Goal: Task Accomplishment & Management: Use online tool/utility

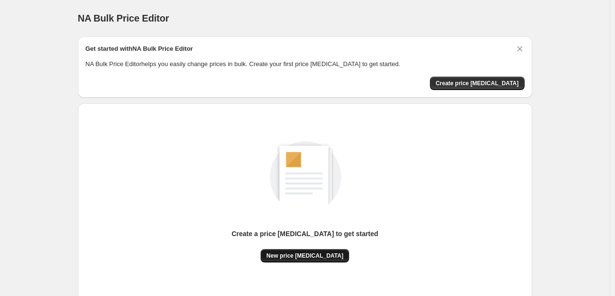
click at [306, 250] on button "New price [MEDICAL_DATA]" at bounding box center [305, 255] width 88 height 13
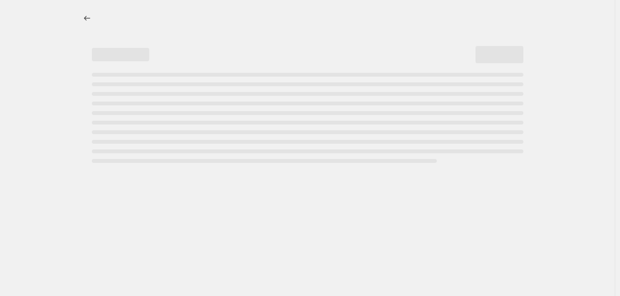
select select "percentage"
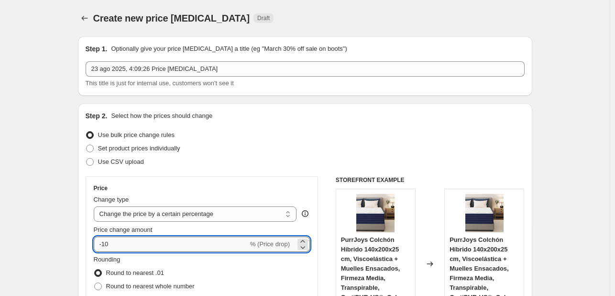
click at [185, 245] on input "-10" at bounding box center [171, 243] width 154 height 15
type input "-1"
type input "-2"
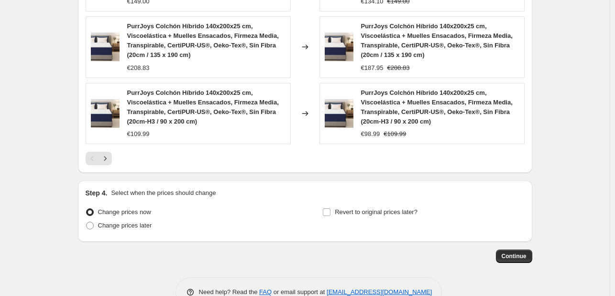
scroll to position [771, 0]
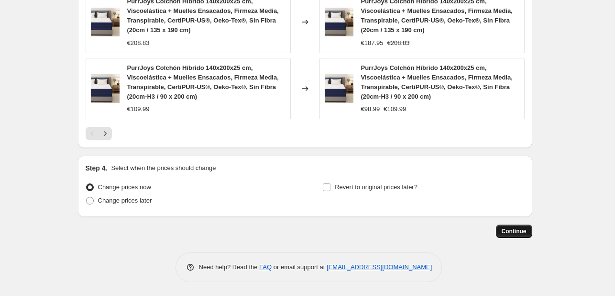
type input "-31"
click at [510, 235] on button "Continue" at bounding box center [514, 230] width 36 height 13
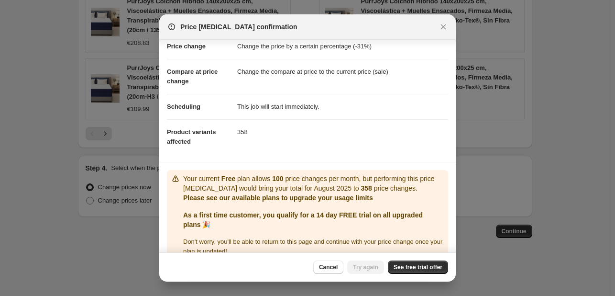
scroll to position [38, 0]
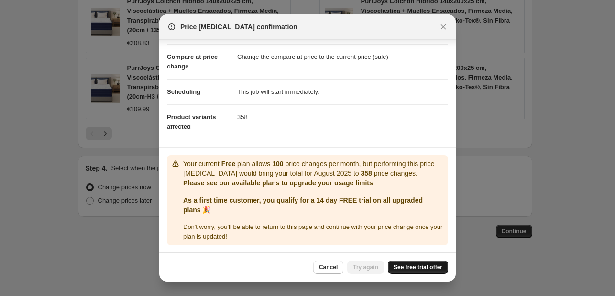
click at [410, 269] on span "See free trial offer" at bounding box center [418, 267] width 49 height 8
click at [361, 267] on span "Try again" at bounding box center [365, 267] width 25 height 8
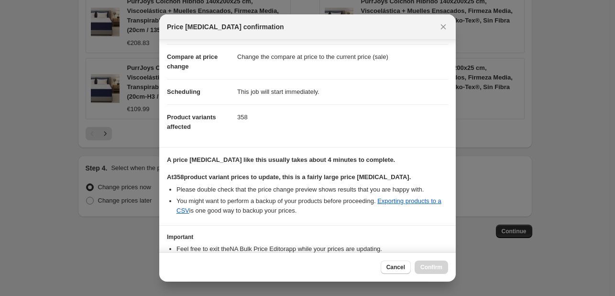
scroll to position [100, 0]
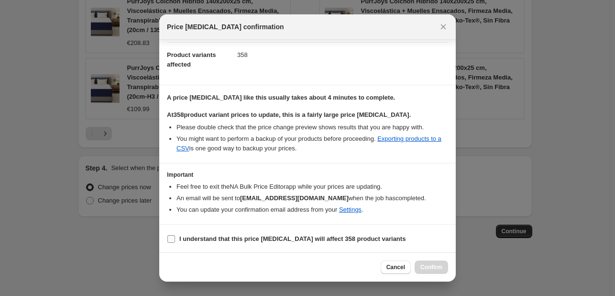
click at [331, 239] on b "I understand that this price [MEDICAL_DATA] will affect 358 product variants" at bounding box center [292, 238] width 226 height 7
click at [175, 239] on input "I understand that this price [MEDICAL_DATA] will affect 358 product variants" at bounding box center [171, 239] width 8 height 8
checkbox input "true"
click at [434, 270] on span "Confirm" at bounding box center [431, 267] width 22 height 8
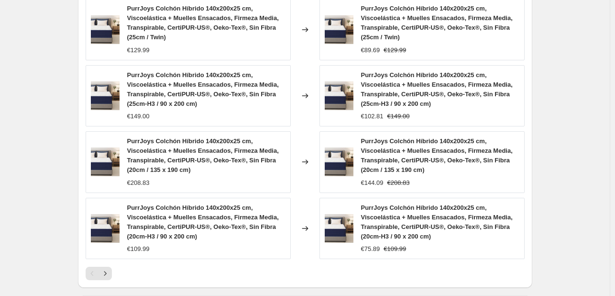
scroll to position [580, 0]
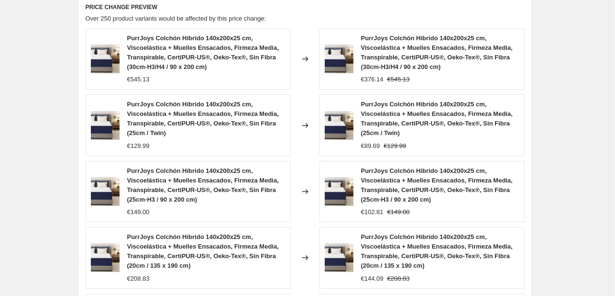
select select "percentage"
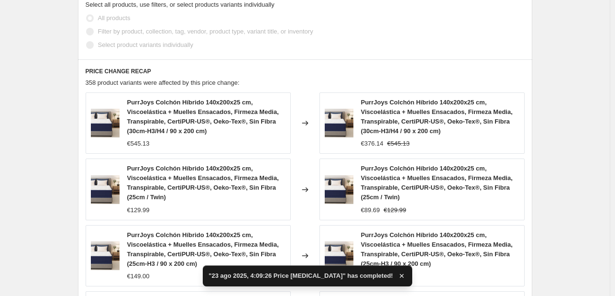
scroll to position [0, 0]
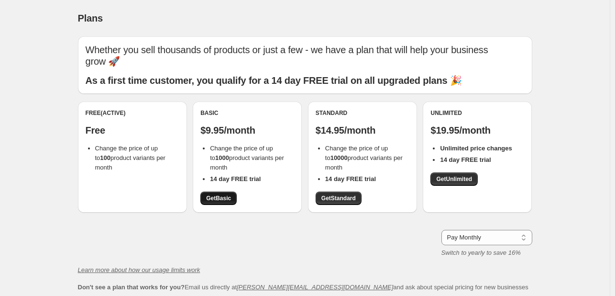
click at [220, 198] on span "Get Basic" at bounding box center [218, 198] width 25 height 8
